Goal: Task Accomplishment & Management: Complete application form

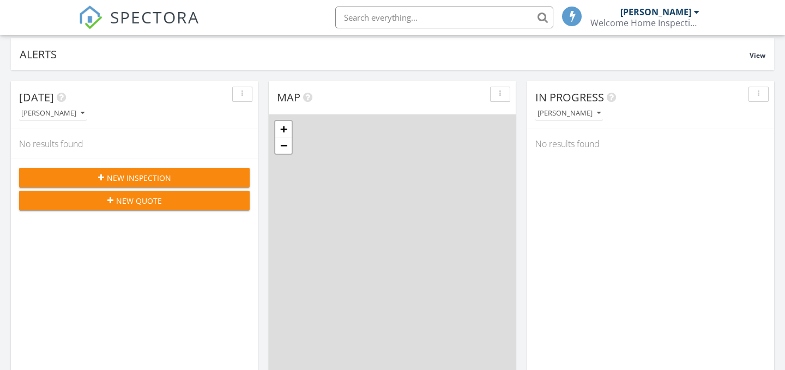
scroll to position [106, 0]
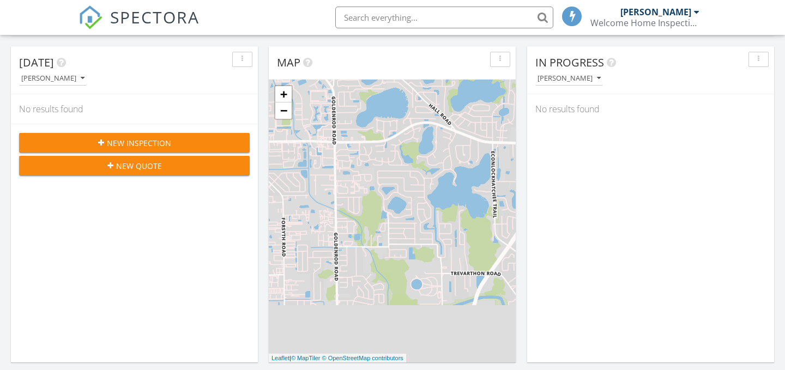
click at [147, 146] on span "New Inspection" at bounding box center [139, 142] width 64 height 11
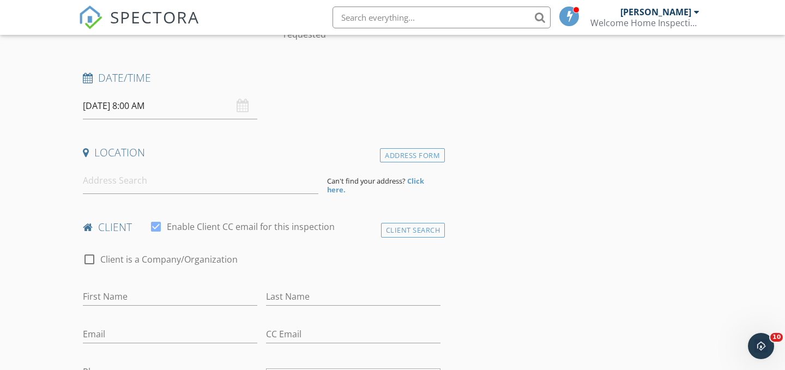
scroll to position [143, 0]
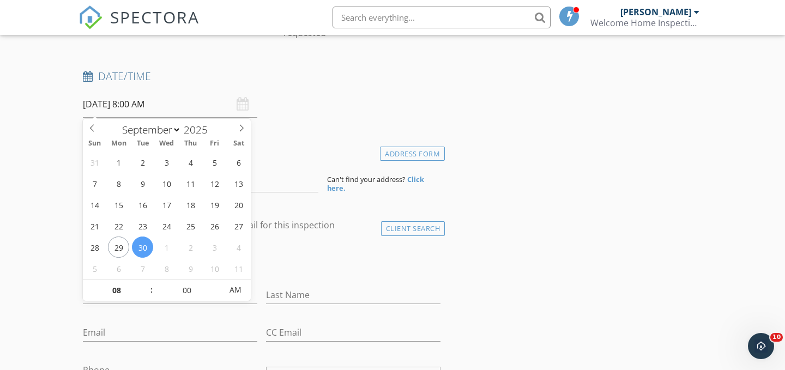
click at [202, 104] on input "09/30/2025 8:00 AM" at bounding box center [170, 104] width 174 height 27
type input "09/29/2025 8:00 AM"
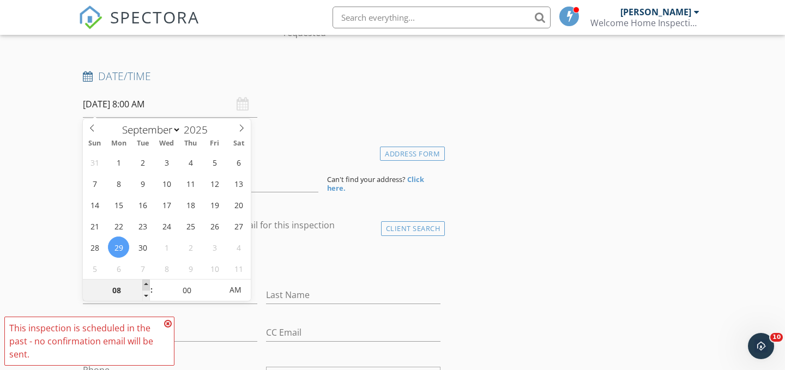
type input "09"
type input "09/29/2025 9:00 AM"
click at [146, 280] on span at bounding box center [146, 285] width 8 height 11
type input "10"
type input "[DATE] 10:00 AM"
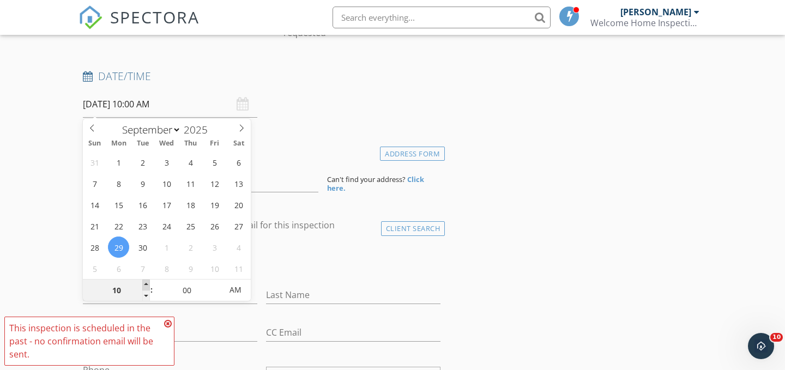
click at [146, 281] on span at bounding box center [146, 285] width 8 height 11
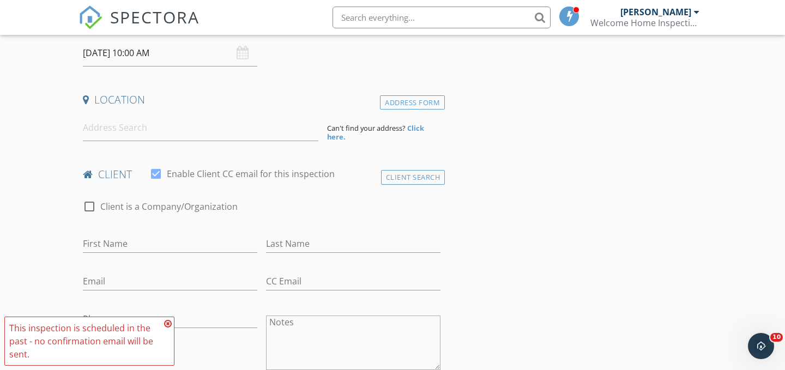
scroll to position [246, 0]
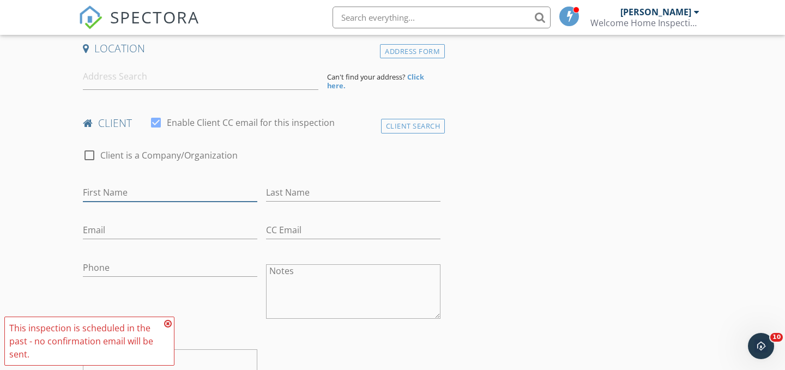
click at [136, 189] on input "First Name" at bounding box center [170, 193] width 174 height 18
type input "[PERSON_NAME]"
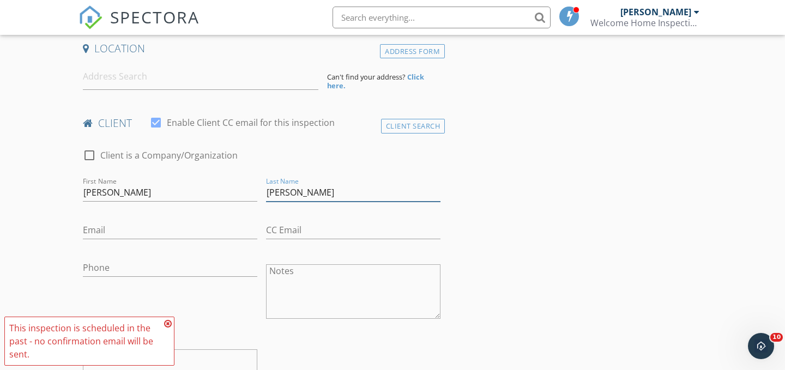
type input "[PERSON_NAME]"
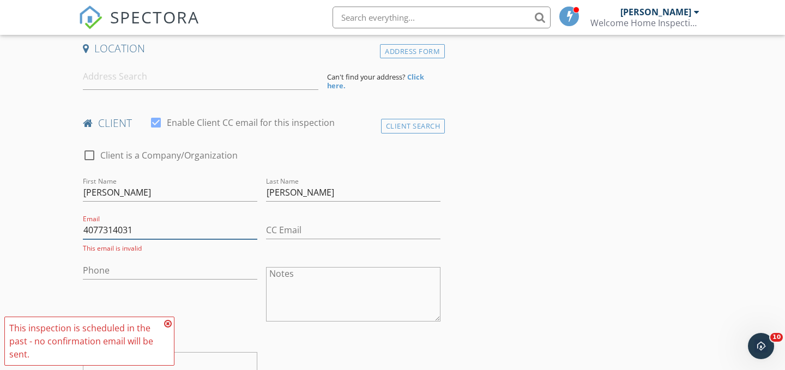
type input "4077314031"
drag, startPoint x: 148, startPoint y: 235, endPoint x: 73, endPoint y: 234, distance: 75.2
click at [132, 274] on input "Phone" at bounding box center [170, 271] width 174 height 18
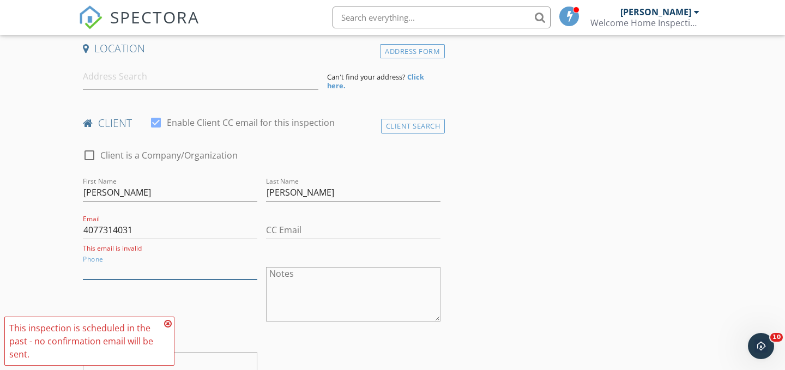
paste input "[PHONE_NUMBER]"
type input "[PHONE_NUMBER]"
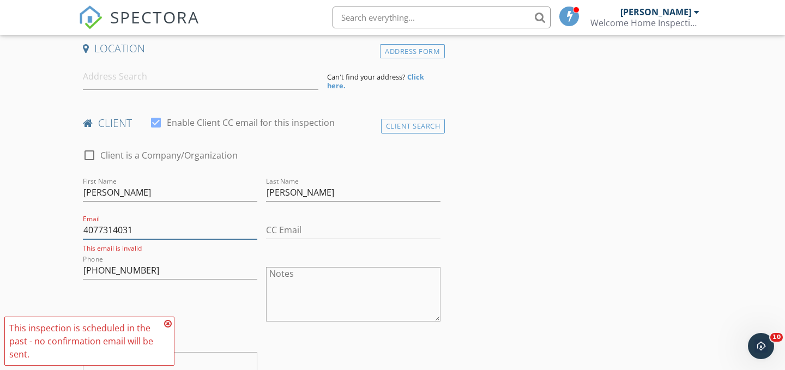
drag, startPoint x: 135, startPoint y: 232, endPoint x: 59, endPoint y: 231, distance: 76.3
type input "[EMAIL_ADDRESS][DOMAIN_NAME]"
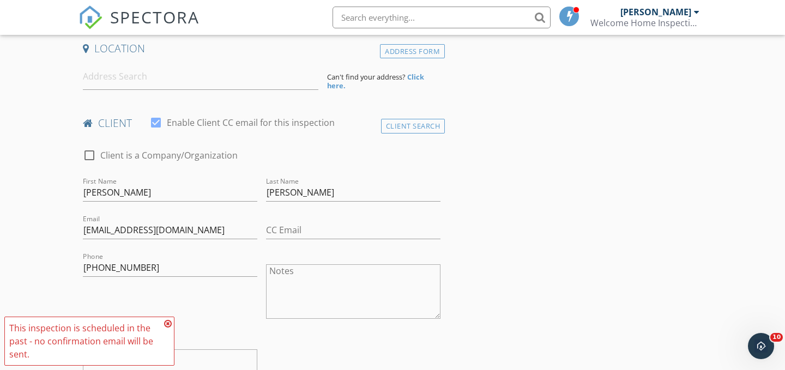
click at [166, 323] on icon at bounding box center [168, 324] width 8 height 9
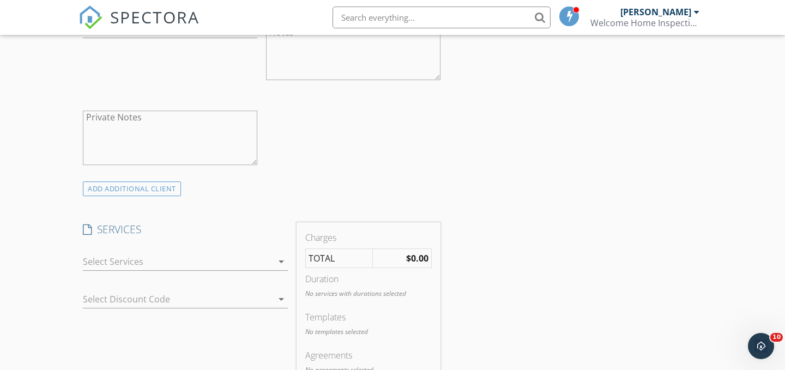
scroll to position [529, 0]
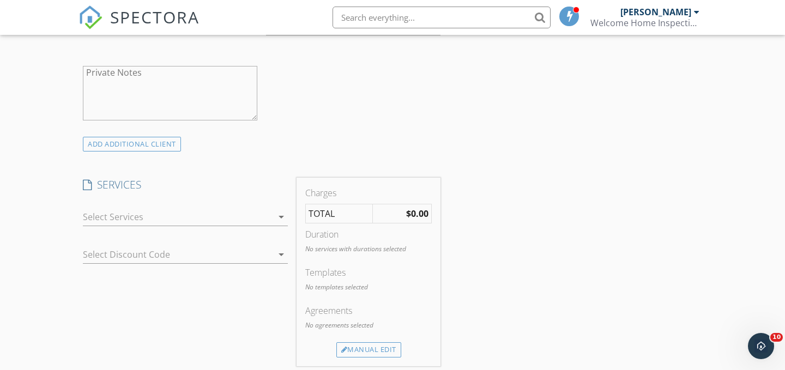
click at [154, 218] on div at bounding box center [178, 216] width 190 height 17
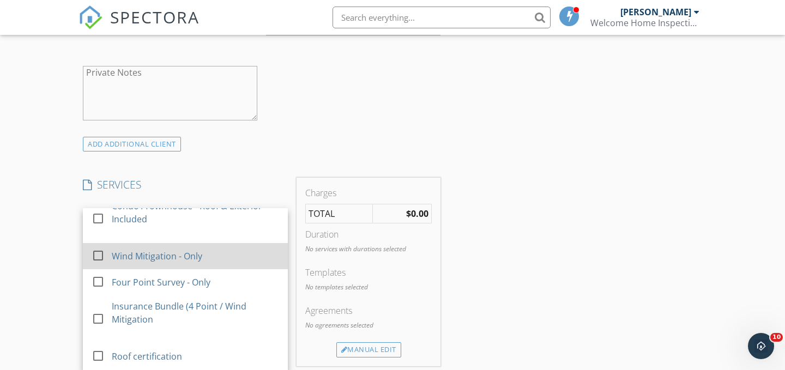
scroll to position [95, 0]
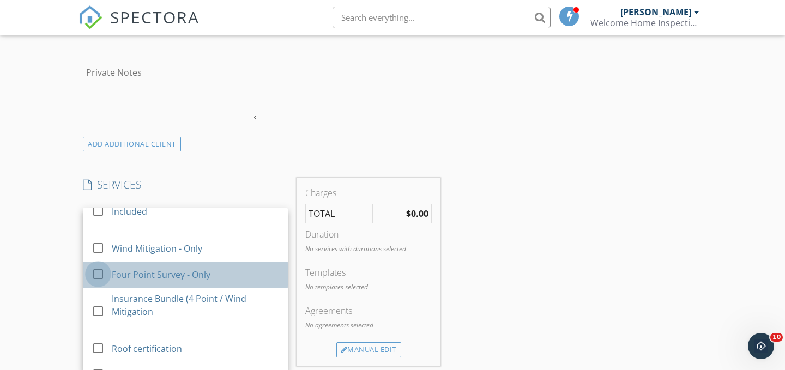
click at [98, 278] on div at bounding box center [98, 274] width 19 height 19
checkbox input "false"
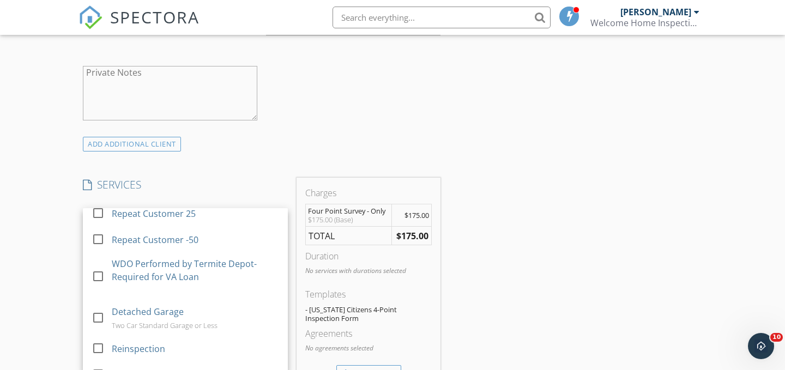
scroll to position [292, 0]
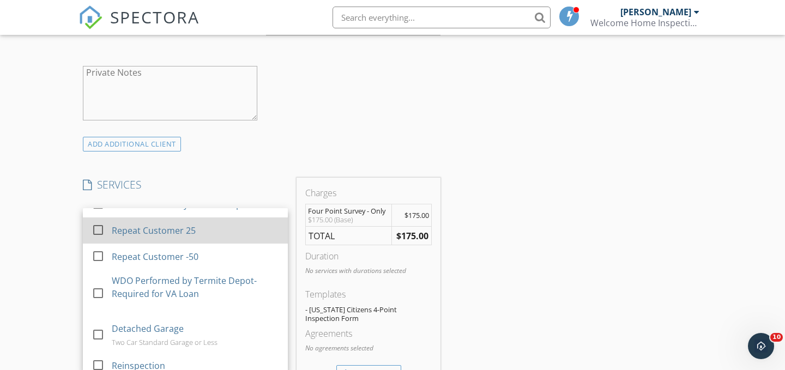
click at [98, 228] on div at bounding box center [98, 230] width 19 height 19
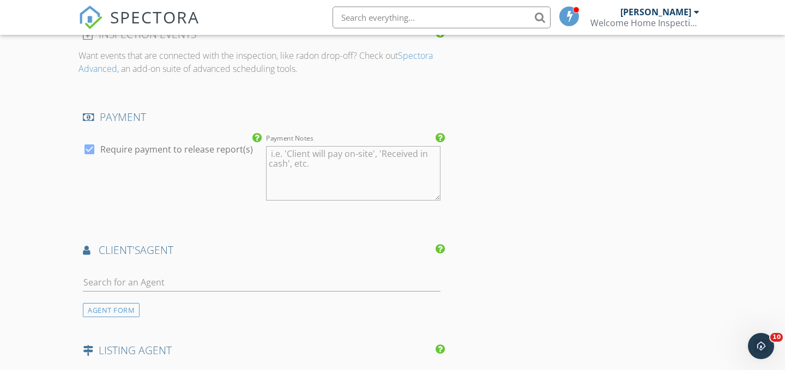
scroll to position [941, 0]
click at [185, 280] on input "text" at bounding box center [262, 282] width 358 height 18
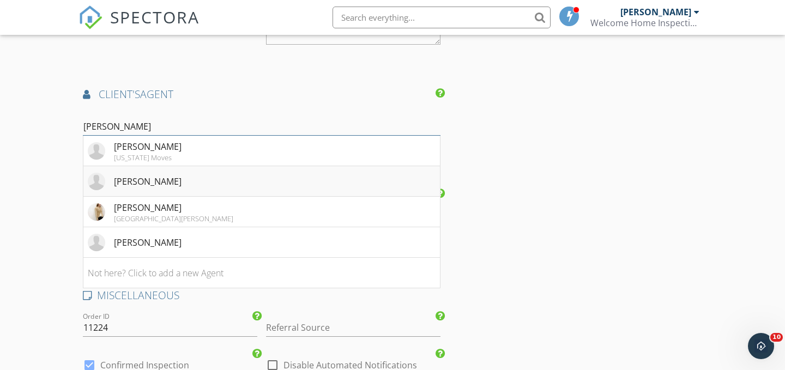
scroll to position [1120, 0]
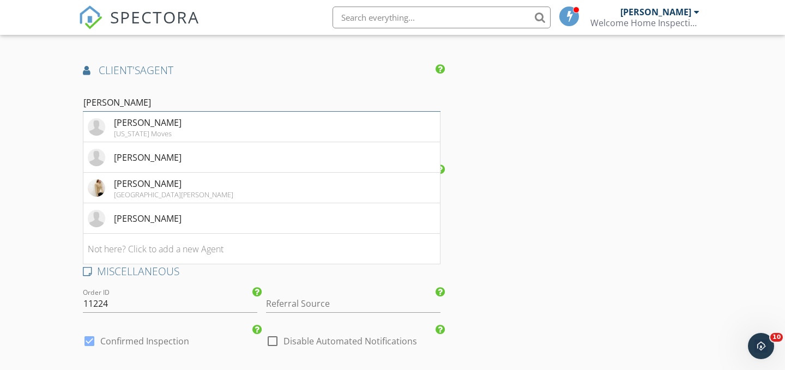
type input "maria"
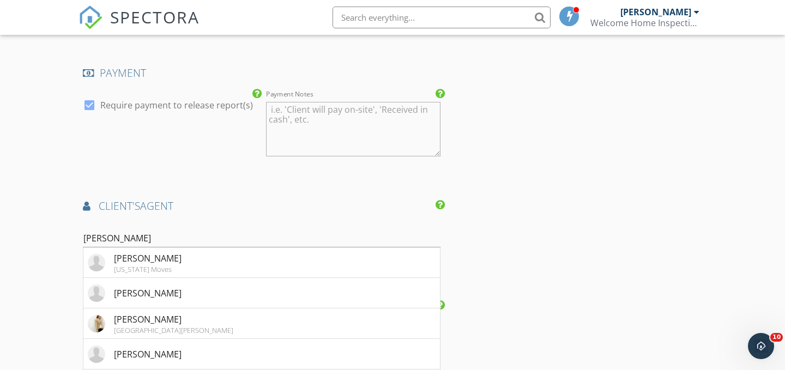
scroll to position [982, 0]
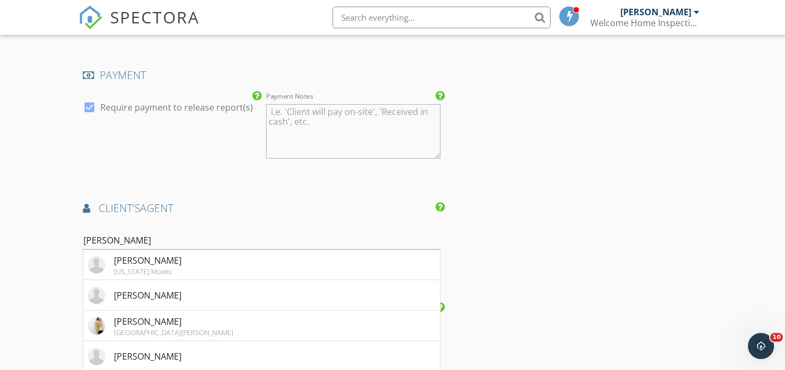
click at [273, 225] on div "maria" at bounding box center [262, 242] width 358 height 35
drag, startPoint x: 148, startPoint y: 242, endPoint x: 62, endPoint y: 241, distance: 86.2
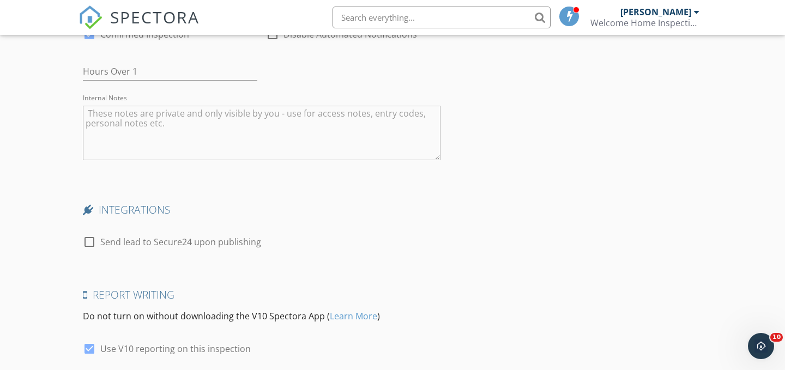
scroll to position [1515, 0]
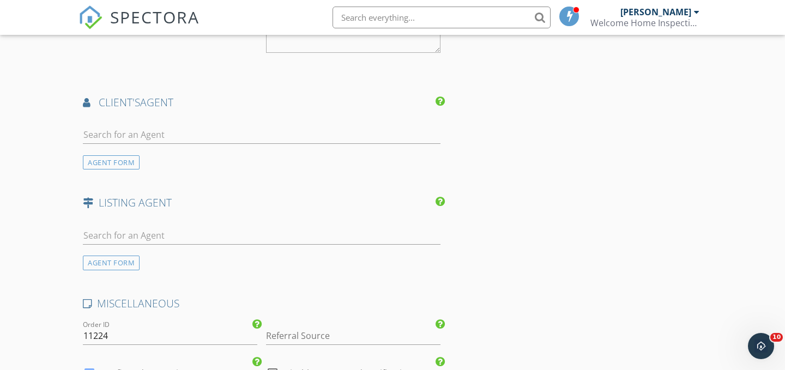
scroll to position [1082, 0]
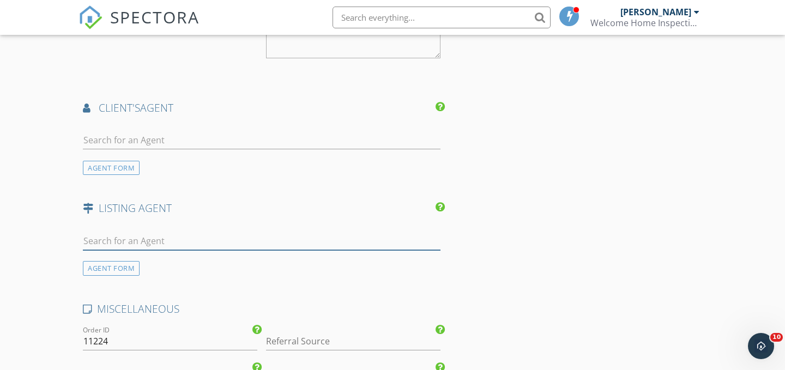
click at [202, 240] on input "text" at bounding box center [262, 241] width 358 height 18
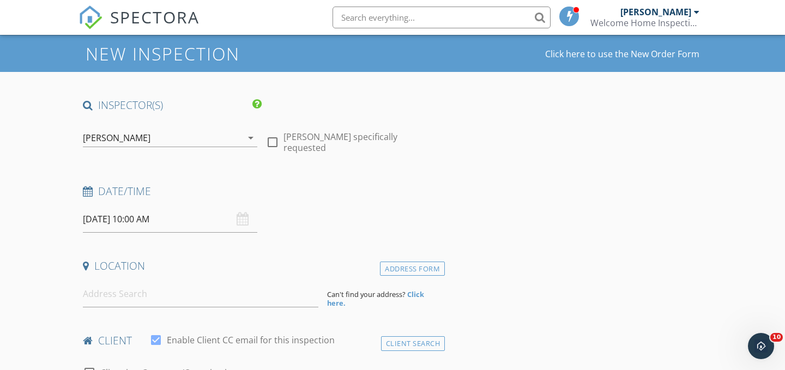
scroll to position [58, 0]
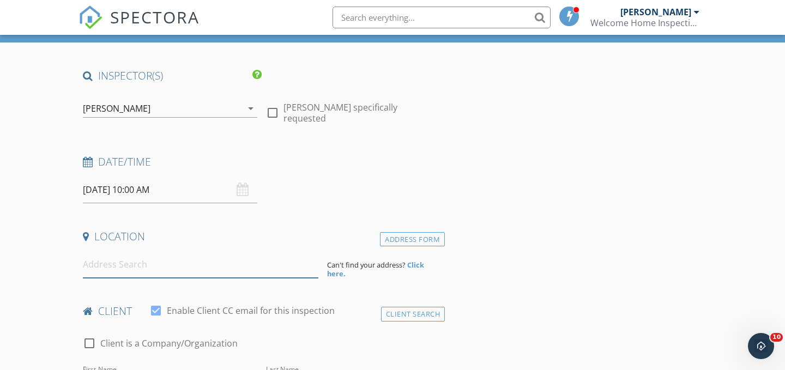
click at [205, 255] on input at bounding box center [201, 264] width 236 height 27
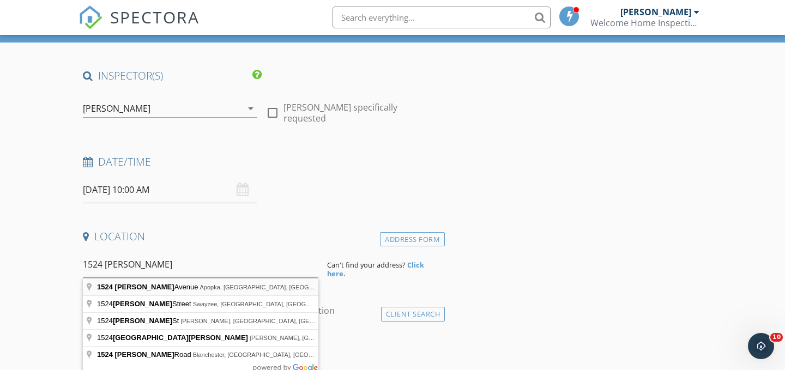
type input "1524 Curless Avenue, Apopka, FL, USA"
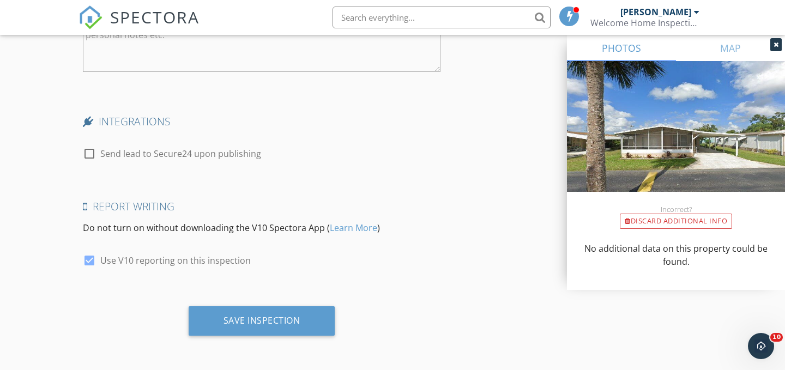
scroll to position [1727, 0]
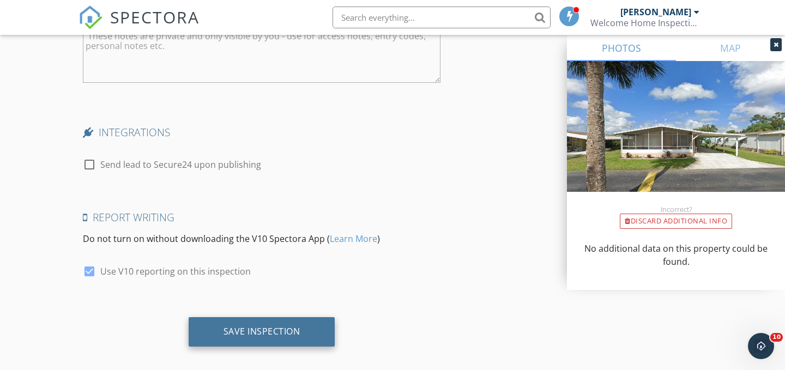
click at [297, 333] on div "Save Inspection" at bounding box center [262, 331] width 77 height 11
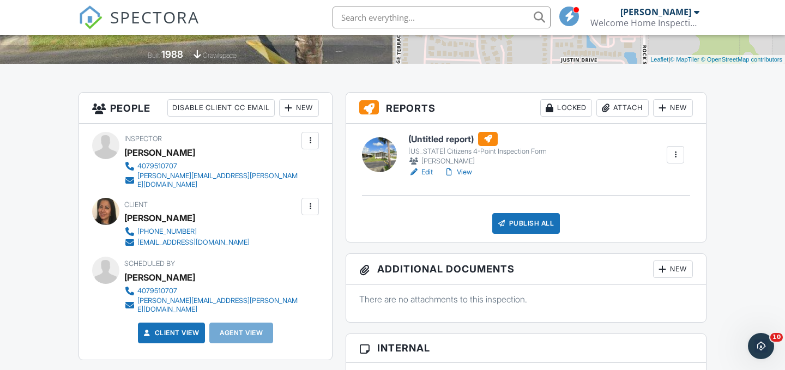
scroll to position [228, 0]
click at [424, 171] on link "Edit" at bounding box center [420, 171] width 25 height 11
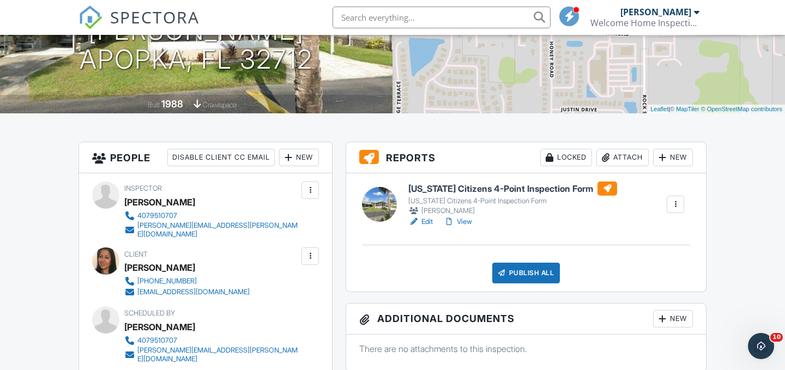
scroll to position [178, 0]
click at [562, 154] on div "Locked" at bounding box center [566, 156] width 52 height 17
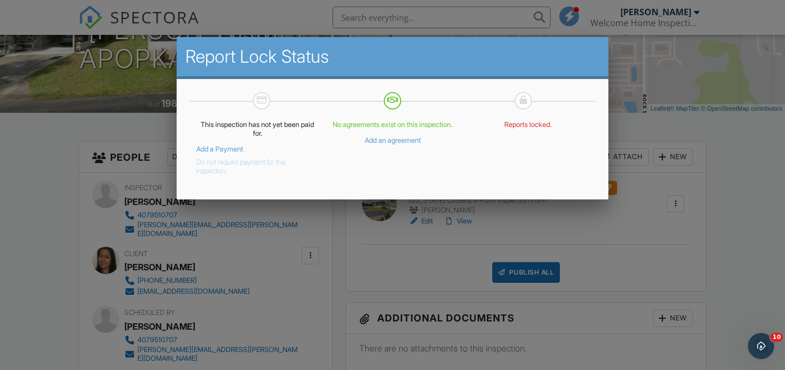
click at [240, 161] on button "Do not require payment for this inspection." at bounding box center [249, 165] width 106 height 22
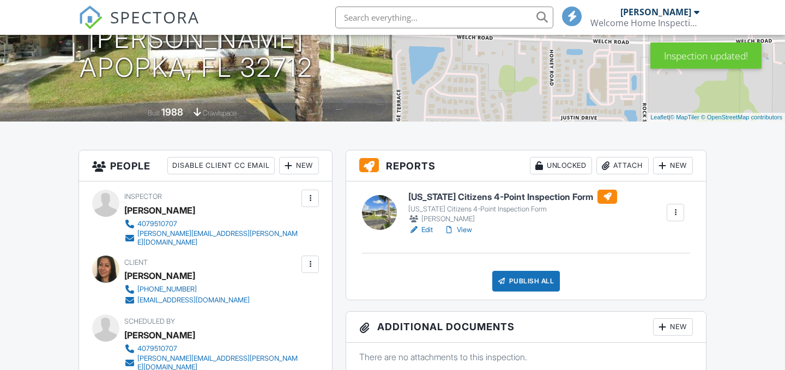
scroll to position [176, 0]
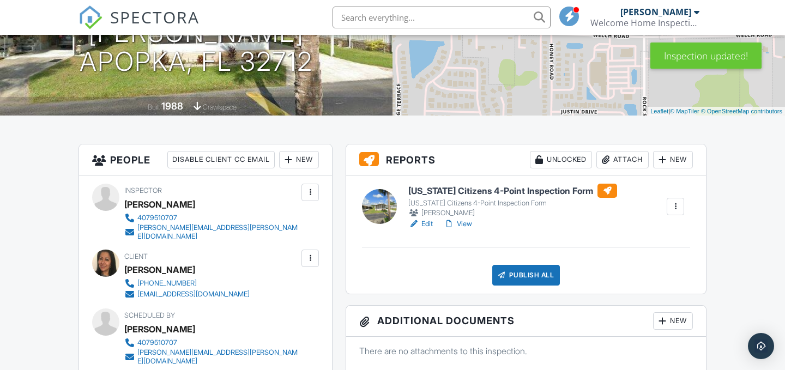
click at [525, 279] on div "Publish All" at bounding box center [526, 275] width 68 height 21
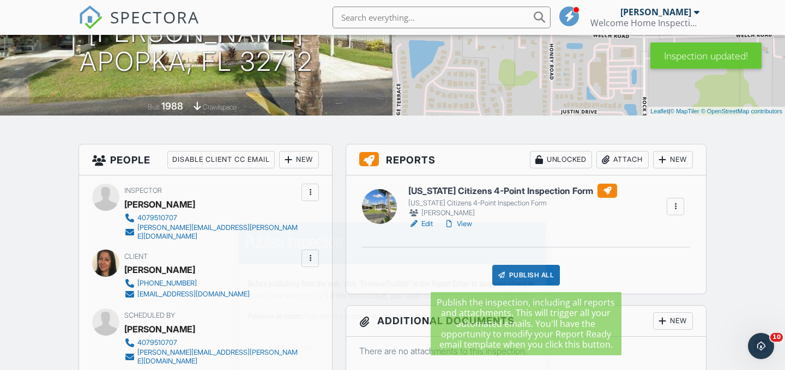
scroll to position [0, 0]
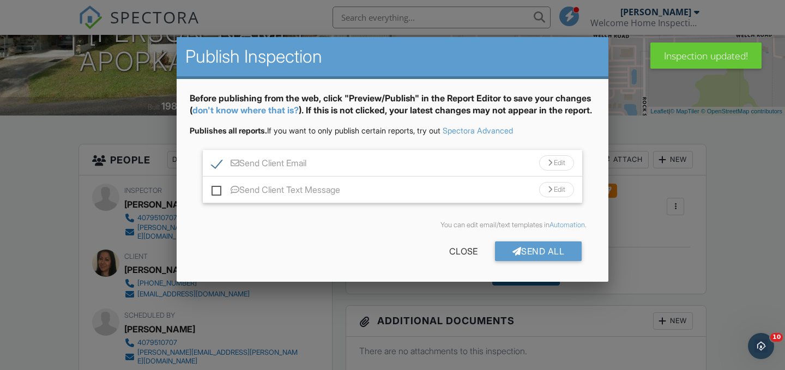
click at [216, 198] on label "Send Client Text Message" at bounding box center [276, 192] width 129 height 14
click at [216, 188] on input "Send Client Text Message" at bounding box center [215, 184] width 7 height 7
checkbox input "true"
click at [513, 256] on div at bounding box center [517, 251] width 9 height 9
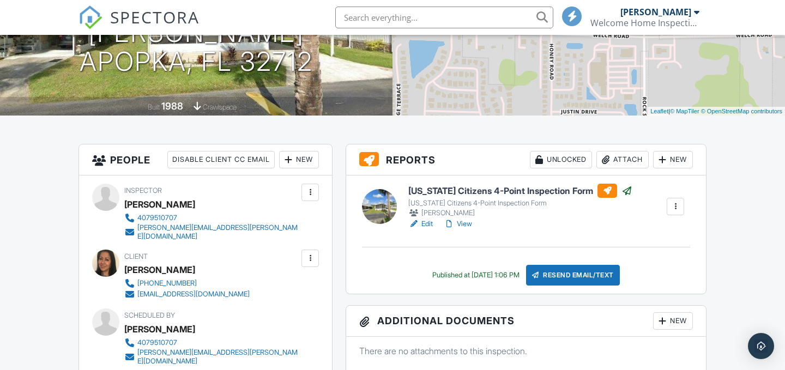
click at [103, 257] on div at bounding box center [105, 263] width 27 height 27
